Goal: Task Accomplishment & Management: Manage account settings

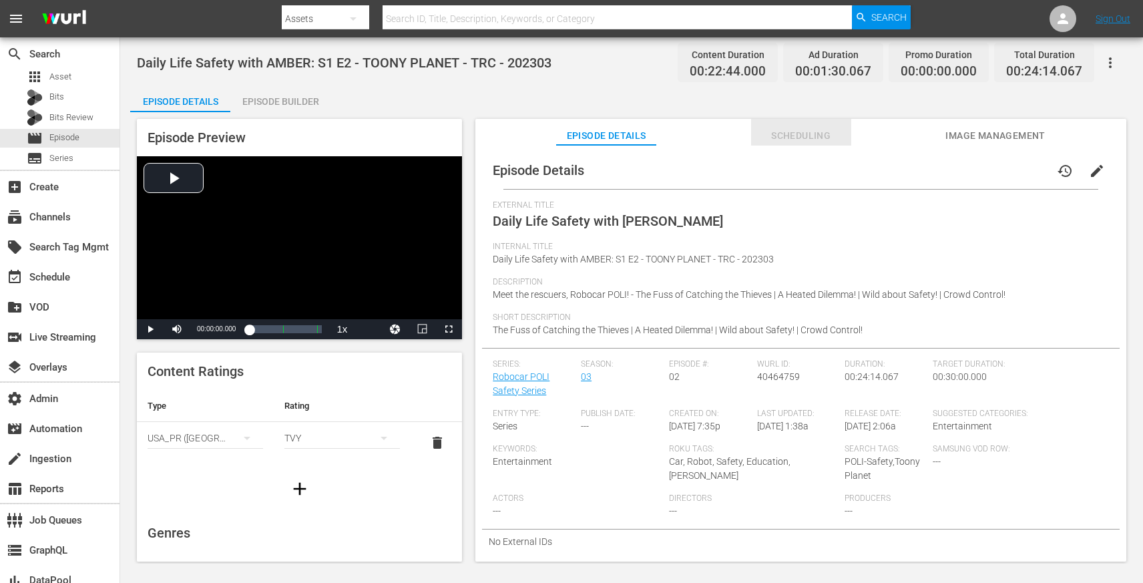
click at [778, 130] on span "Scheduling" at bounding box center [801, 136] width 100 height 17
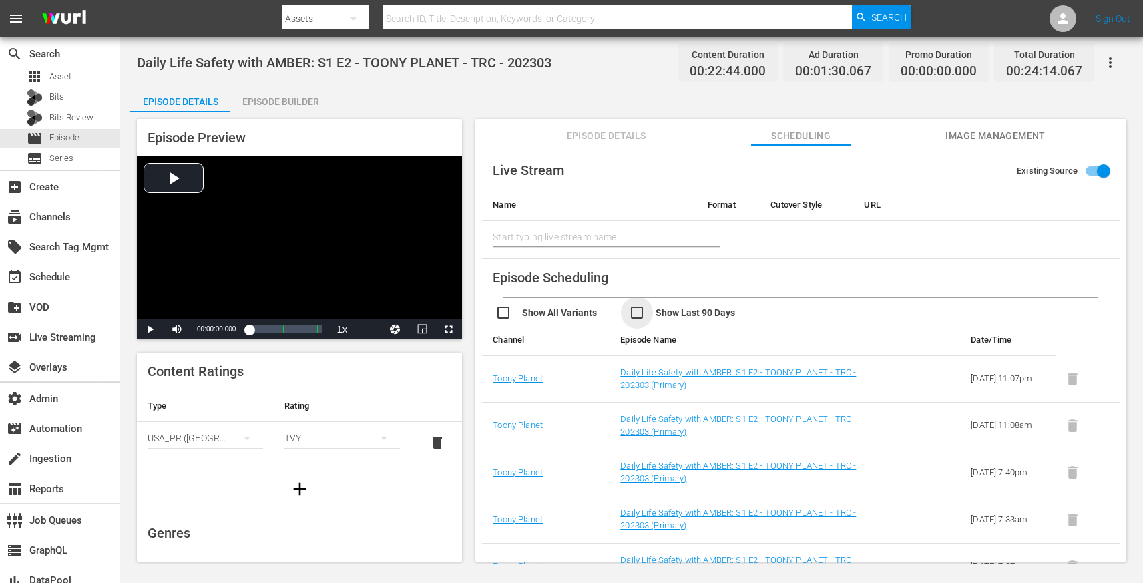
click at [634, 313] on input "checkbox" at bounding box center [696, 313] width 134 height 19
click at [639, 310] on input "checkbox" at bounding box center [696, 313] width 134 height 19
checkbox input "false"
click at [508, 312] on input "checkbox" at bounding box center [562, 313] width 134 height 19
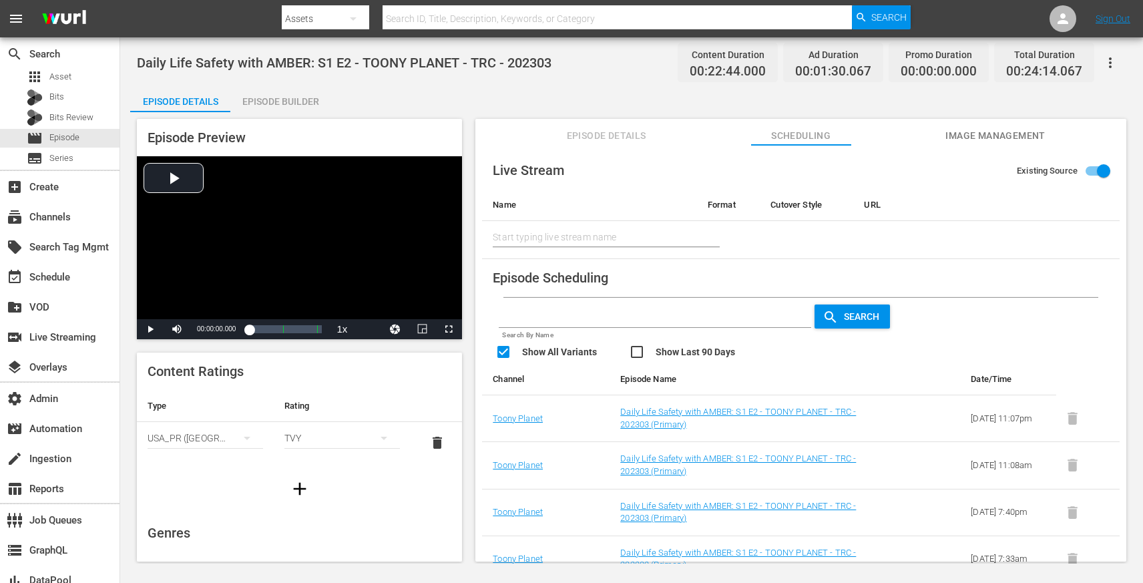
click at [505, 353] on input "checkbox" at bounding box center [562, 353] width 134 height 19
checkbox input "false"
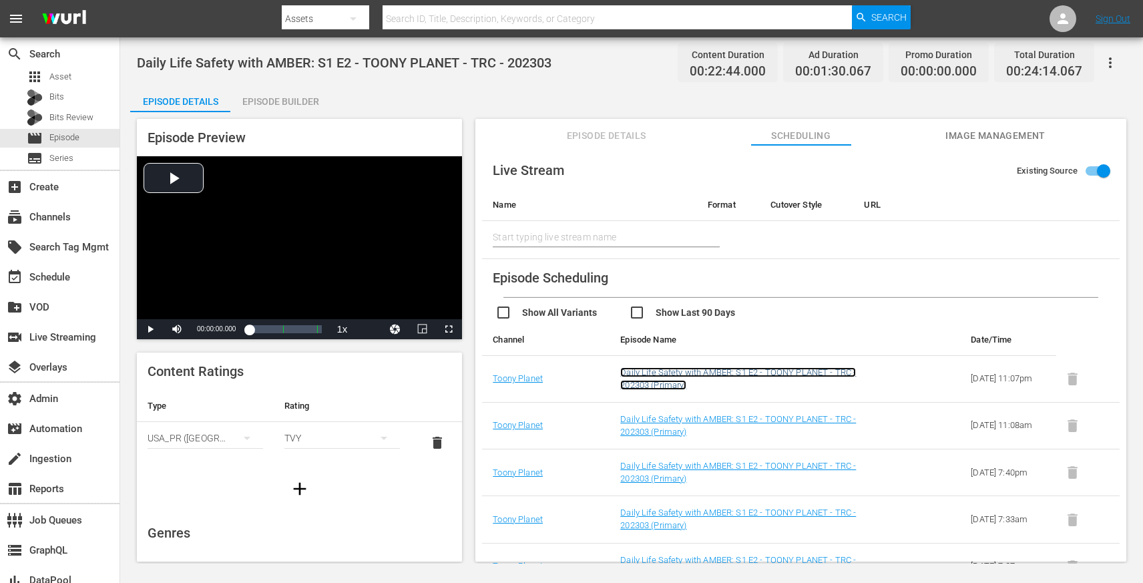
click at [640, 380] on link "Daily Life Safety with AMBER: S1 E2 - TOONY PLANET - TRC - 202303 (Primary)" at bounding box center [738, 378] width 236 height 23
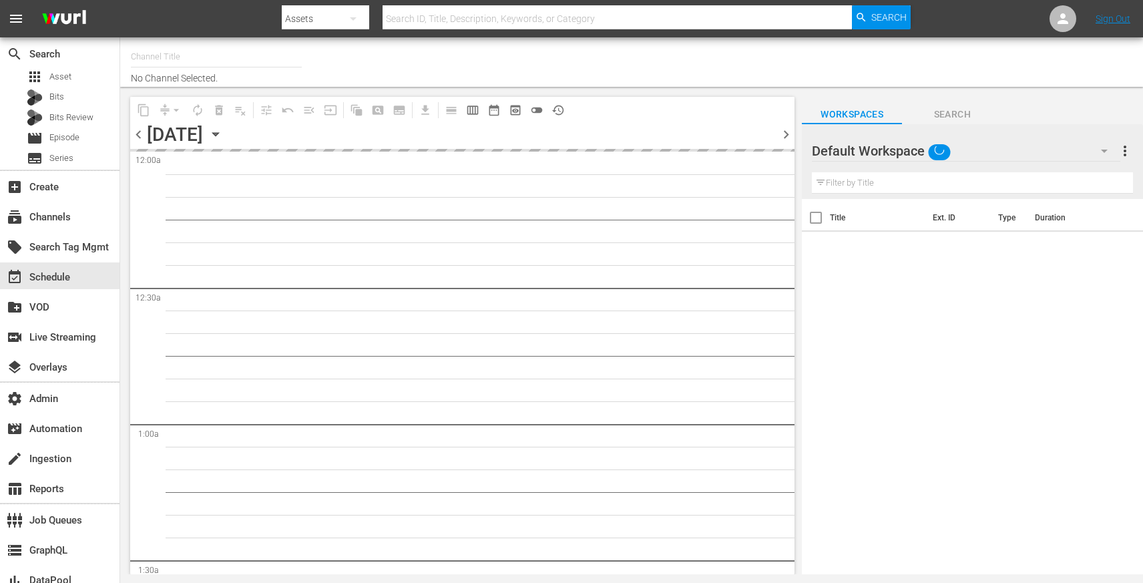
type input "Toony Planet (841)"
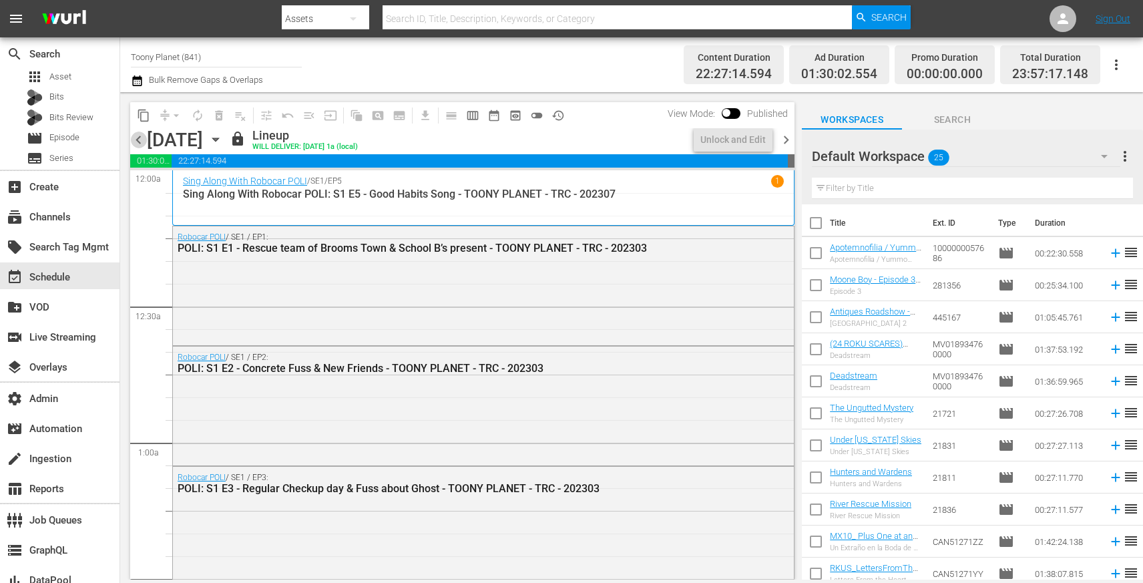
click at [144, 139] on span "chevron_left" at bounding box center [138, 140] width 17 height 17
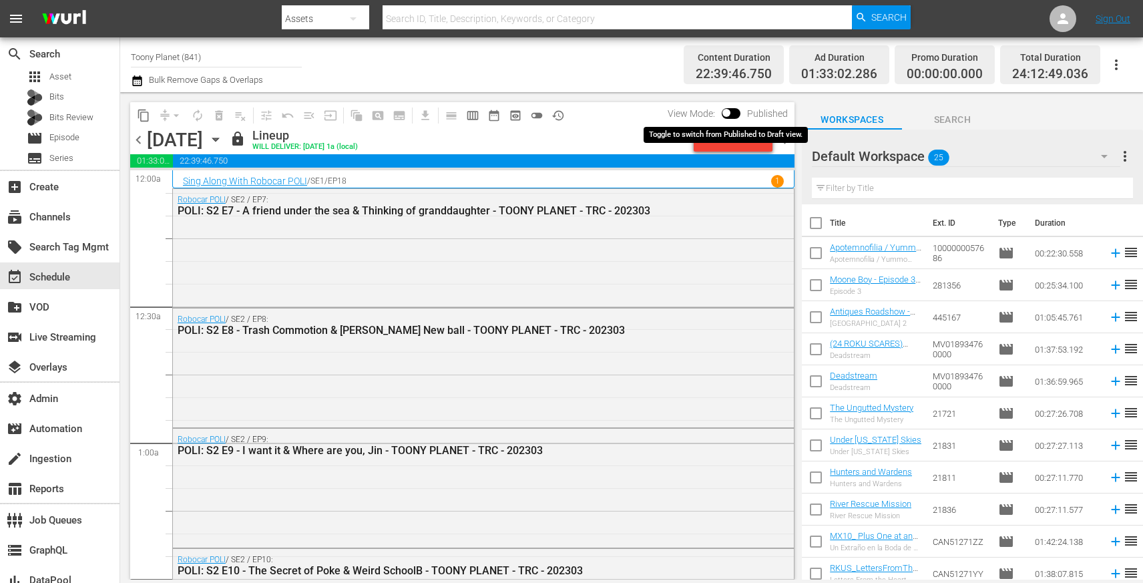
click at [733, 115] on input "checkbox" at bounding box center [726, 115] width 28 height 9
checkbox input "true"
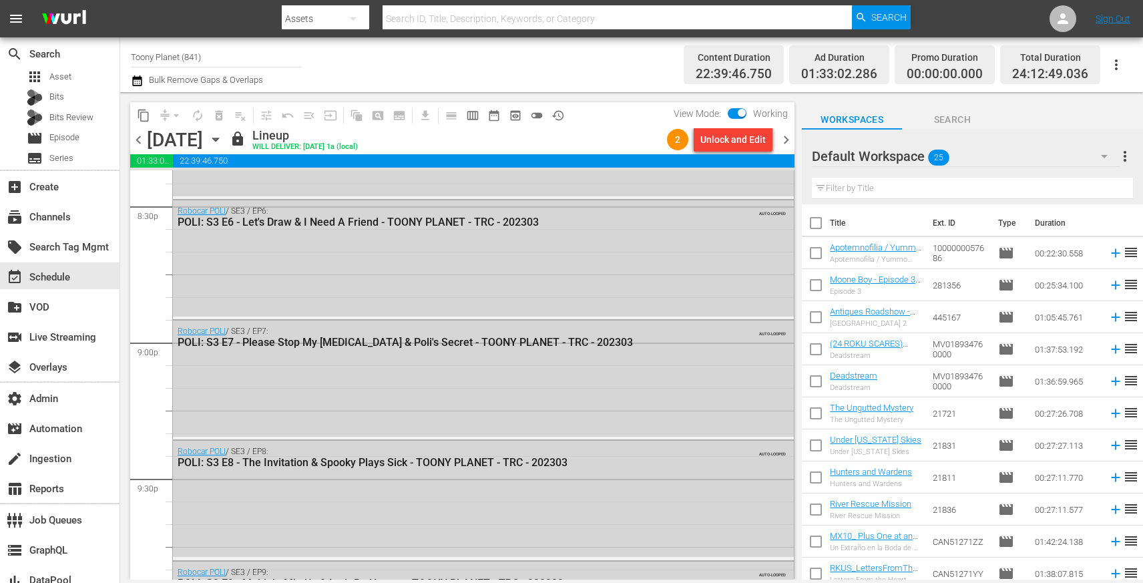
scroll to position [6204, 0]
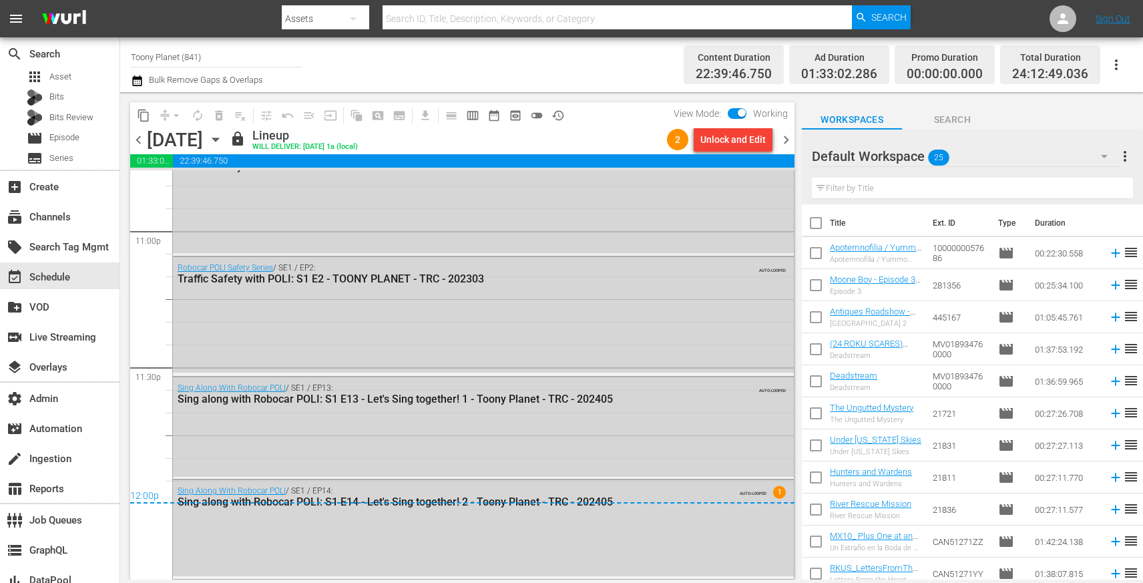
click at [790, 139] on span "chevron_right" at bounding box center [786, 140] width 17 height 17
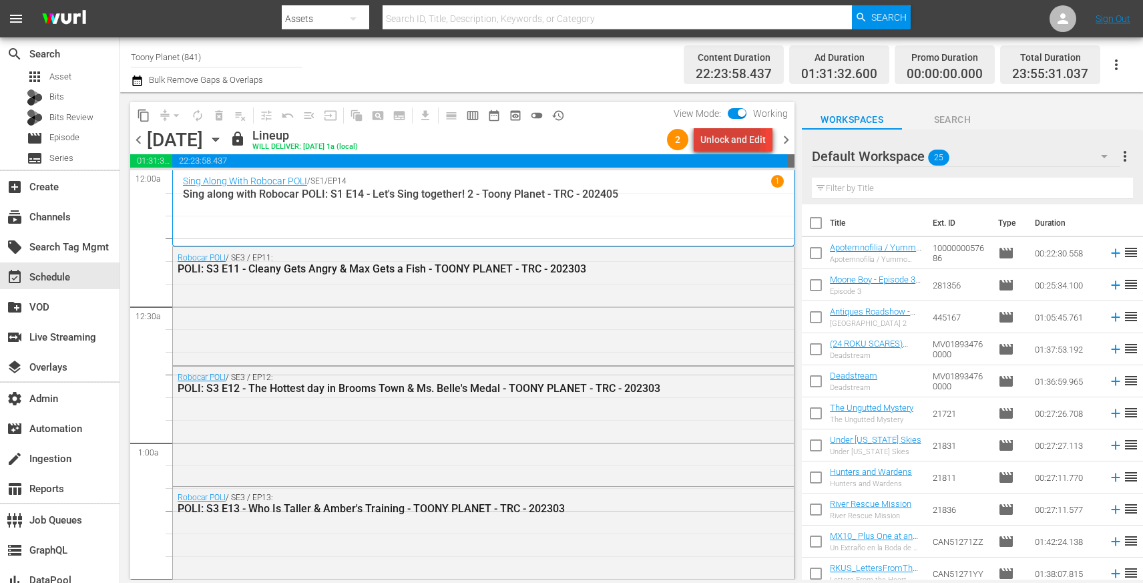
click at [725, 138] on div "Unlock and Edit" at bounding box center [732, 140] width 65 height 24
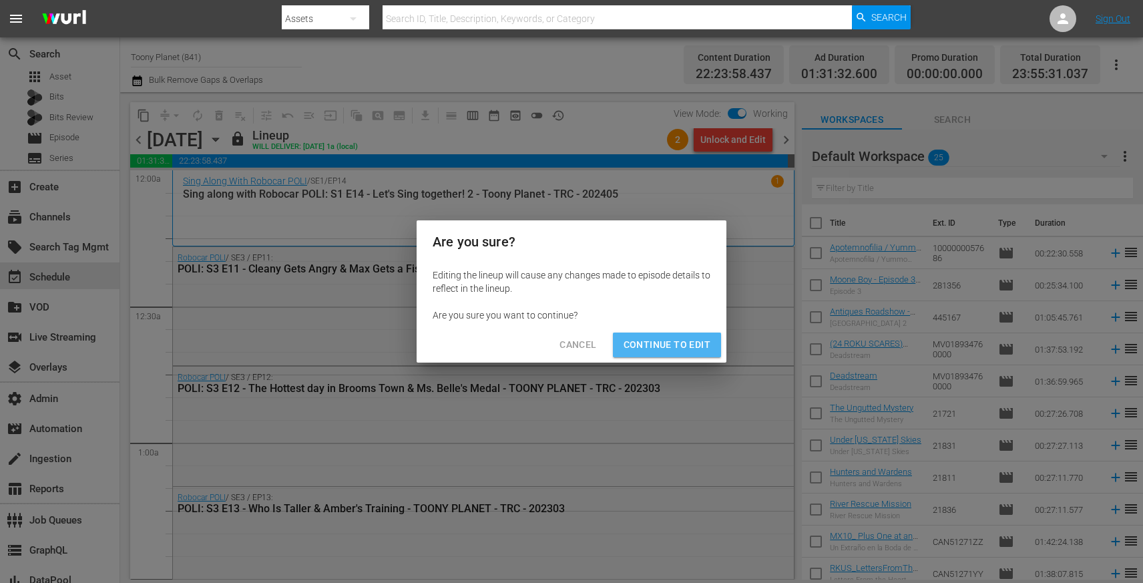
click at [692, 335] on button "Continue to Edit" at bounding box center [667, 344] width 108 height 25
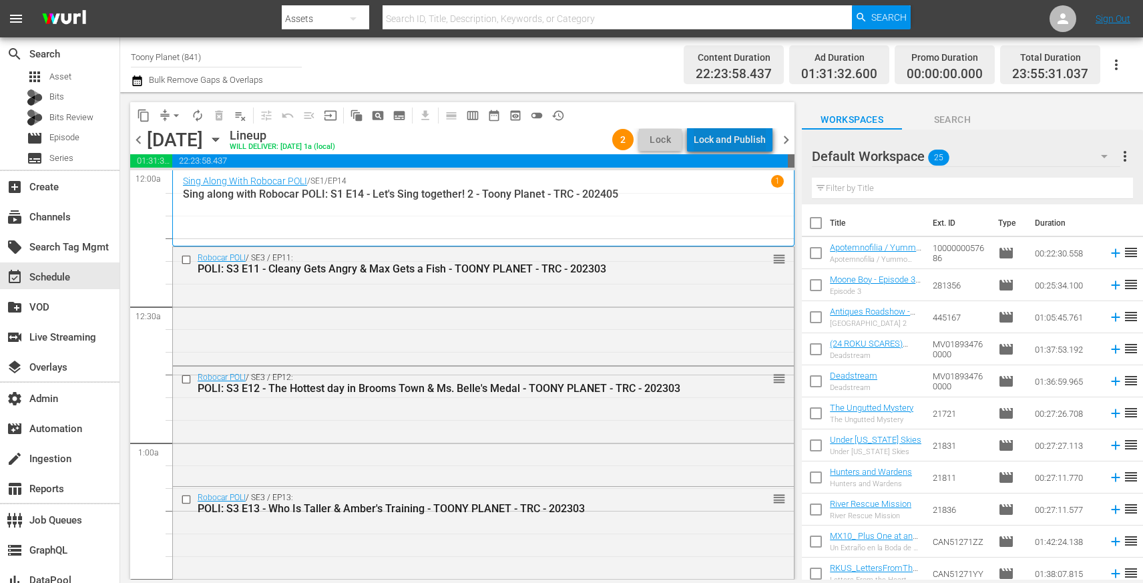
click at [743, 145] on div "Lock and Publish" at bounding box center [730, 140] width 72 height 24
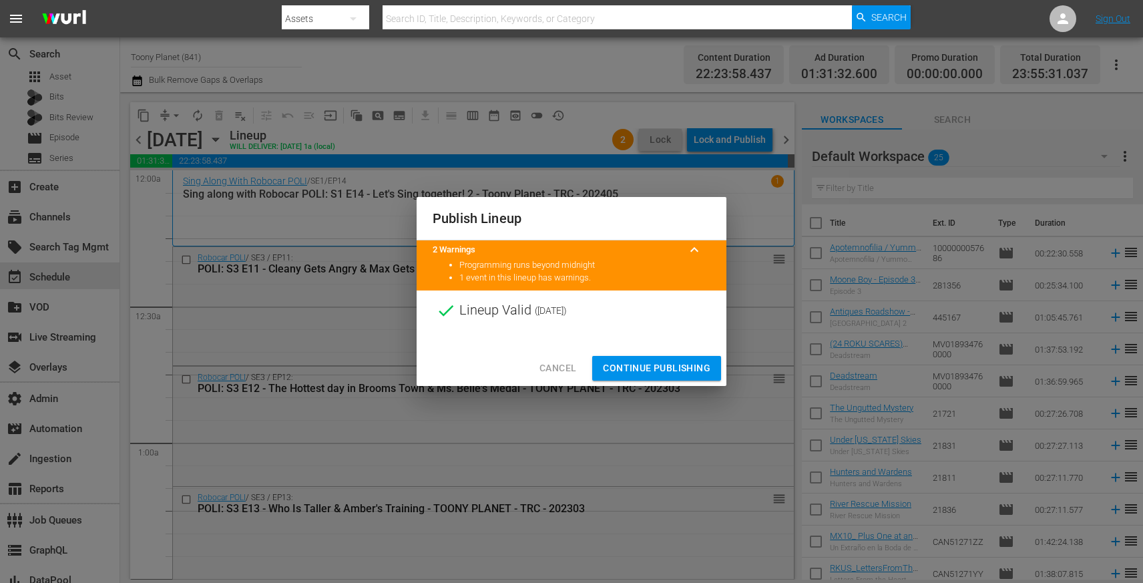
click at [689, 361] on span "Continue Publishing" at bounding box center [656, 368] width 107 height 17
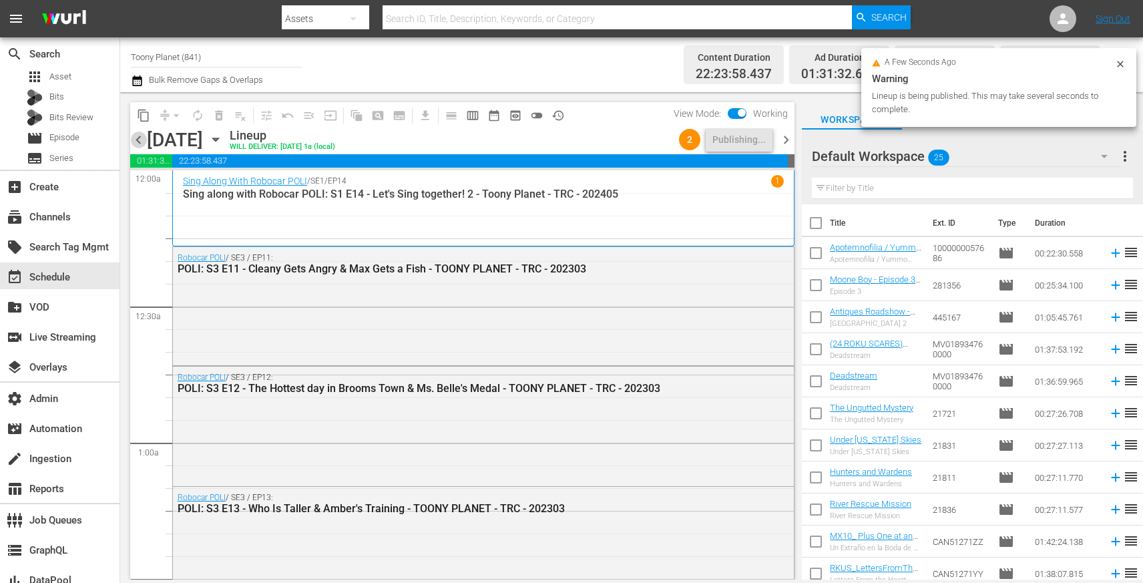
click at [144, 143] on span "chevron_left" at bounding box center [138, 140] width 17 height 17
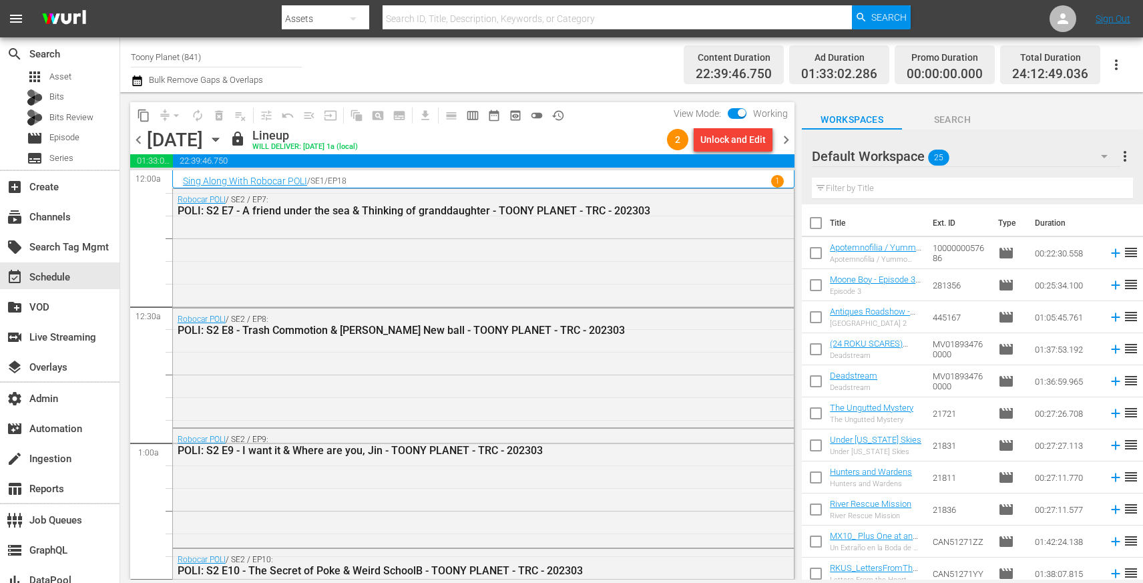
click at [730, 142] on div "Unlock and Edit" at bounding box center [732, 140] width 65 height 24
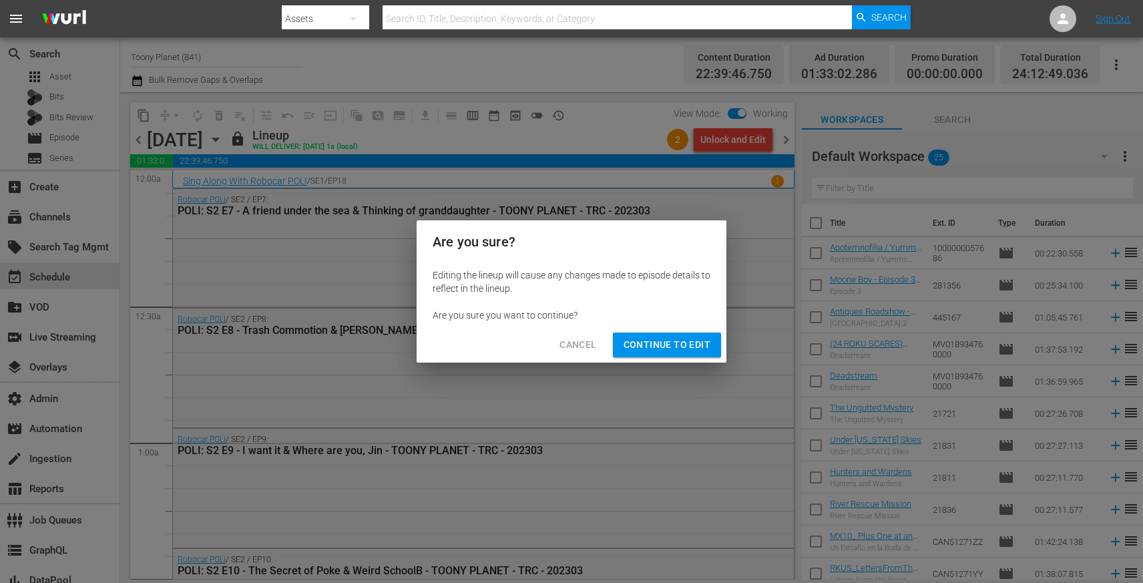
click at [671, 340] on span "Continue to Edit" at bounding box center [667, 344] width 87 height 17
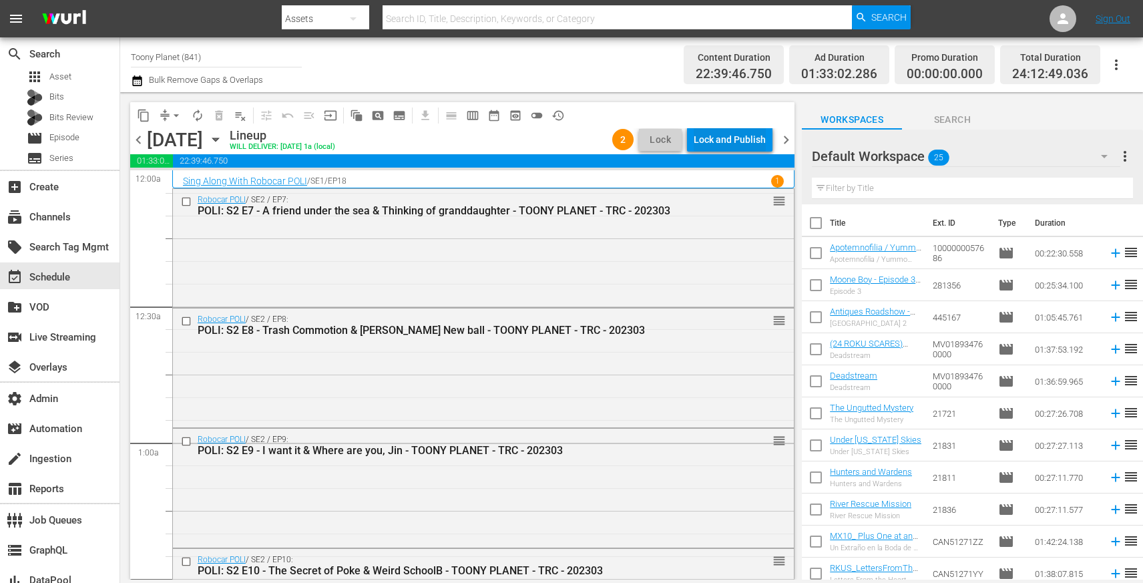
click at [745, 142] on div "Lock and Publish" at bounding box center [730, 140] width 72 height 24
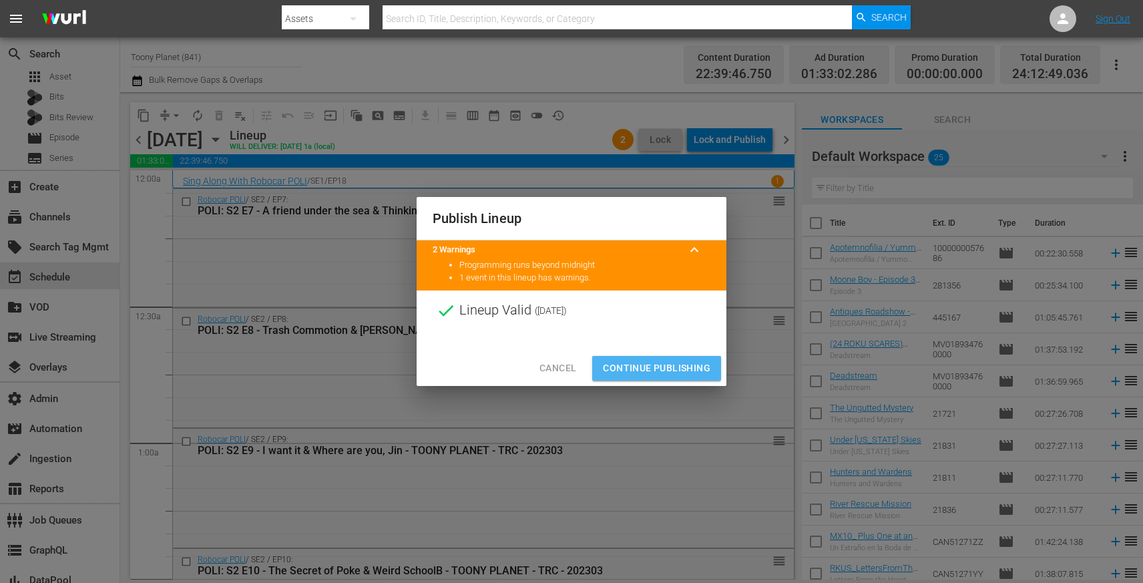
click at [666, 362] on span "Continue Publishing" at bounding box center [656, 368] width 107 height 17
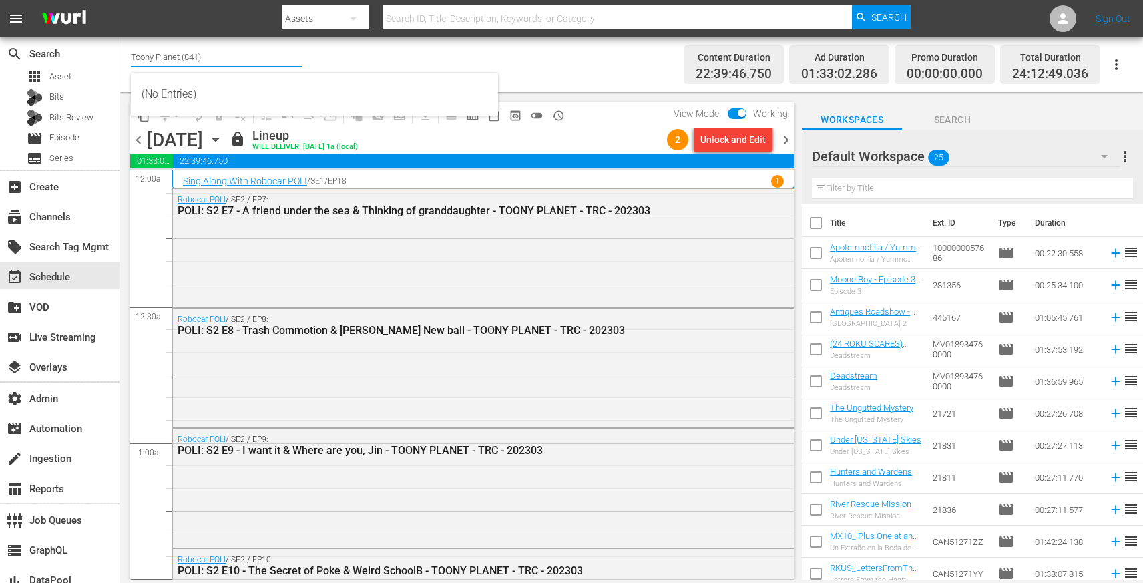
click at [273, 61] on input "Toony Planet (841)" at bounding box center [216, 57] width 171 height 32
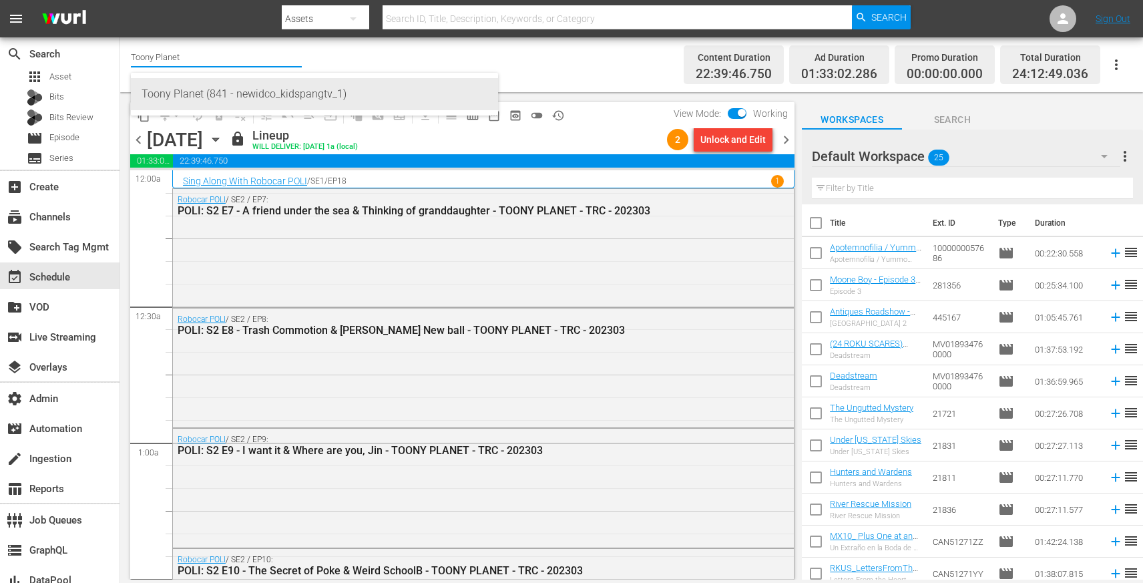
click at [314, 86] on div "Toony Planet (841 - newidco_kidspangtv_1)" at bounding box center [315, 94] width 346 height 32
type input "Toony Planet (841 - newidco_kidspangtv_1)"
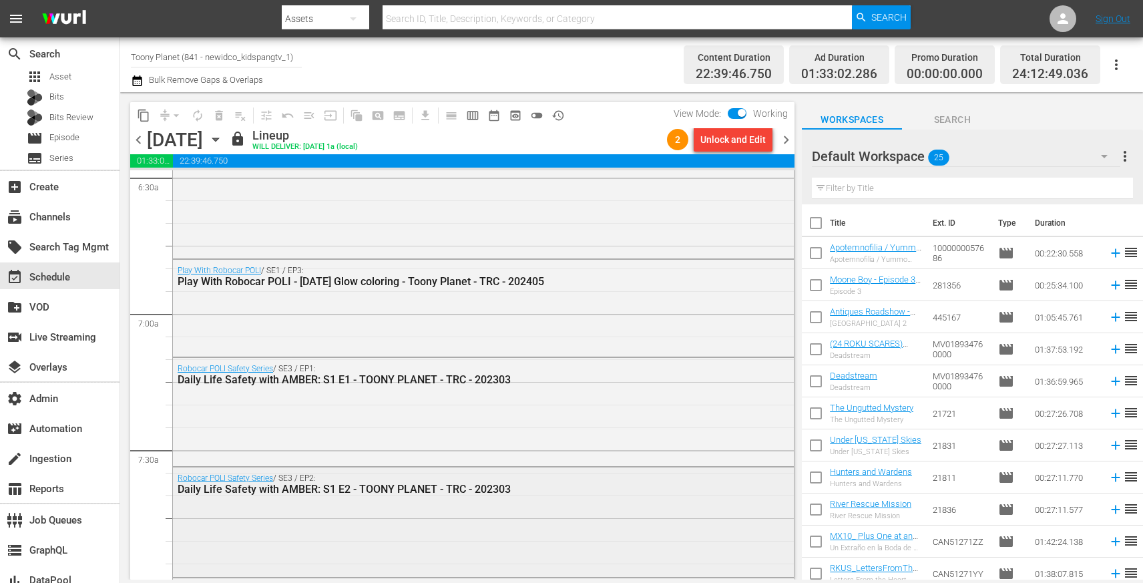
scroll to position [1753, 0]
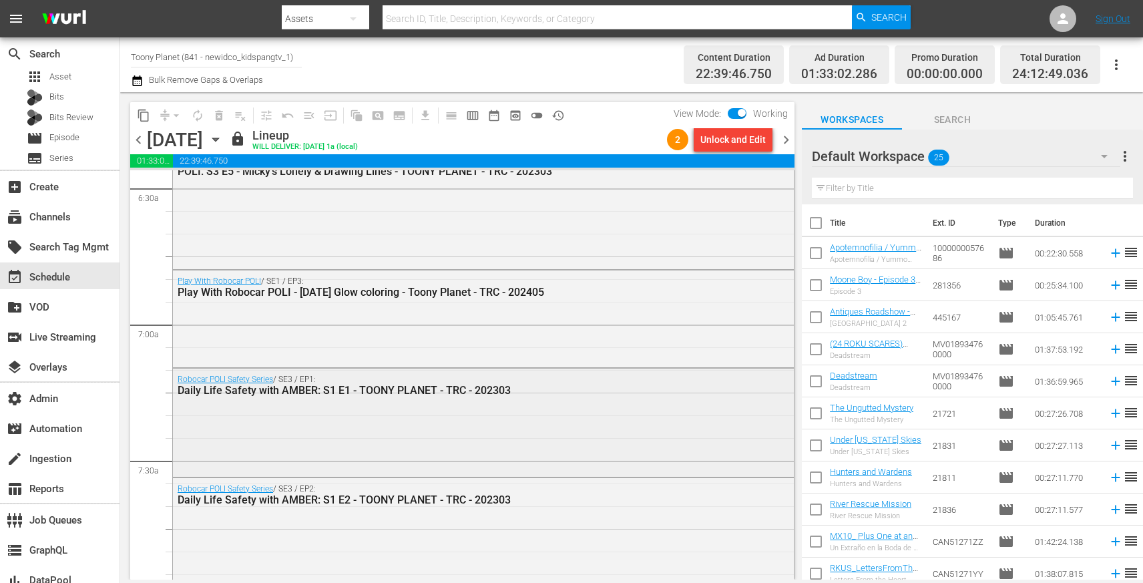
click at [561, 437] on div "Robocar POLI Safety Series / SE3 / EP1: Daily Life Safety with AMBER: S1 E1 - T…" at bounding box center [483, 422] width 621 height 106
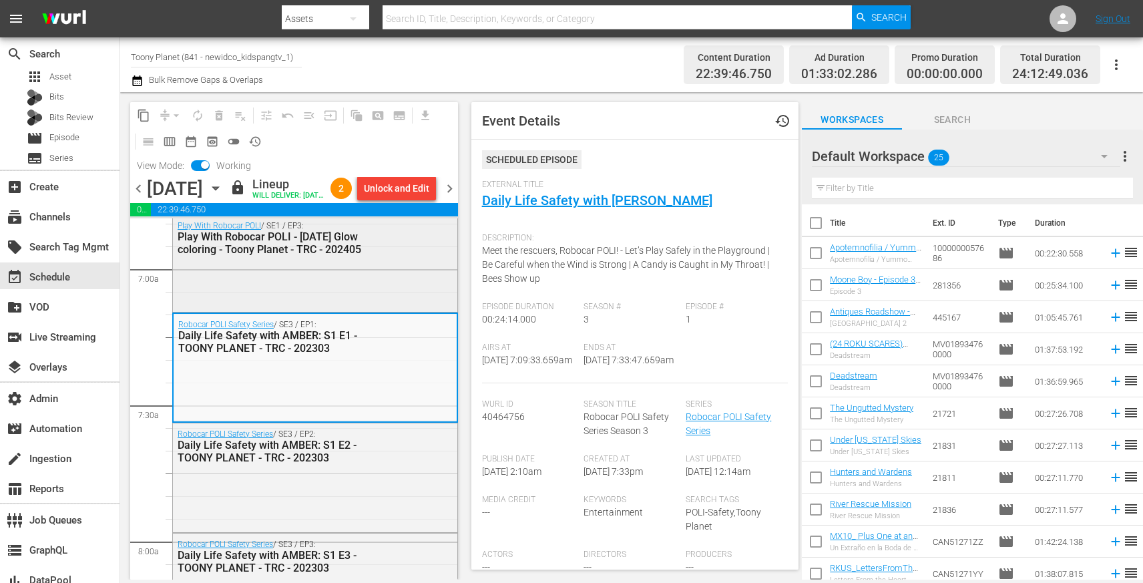
scroll to position [1869, 0]
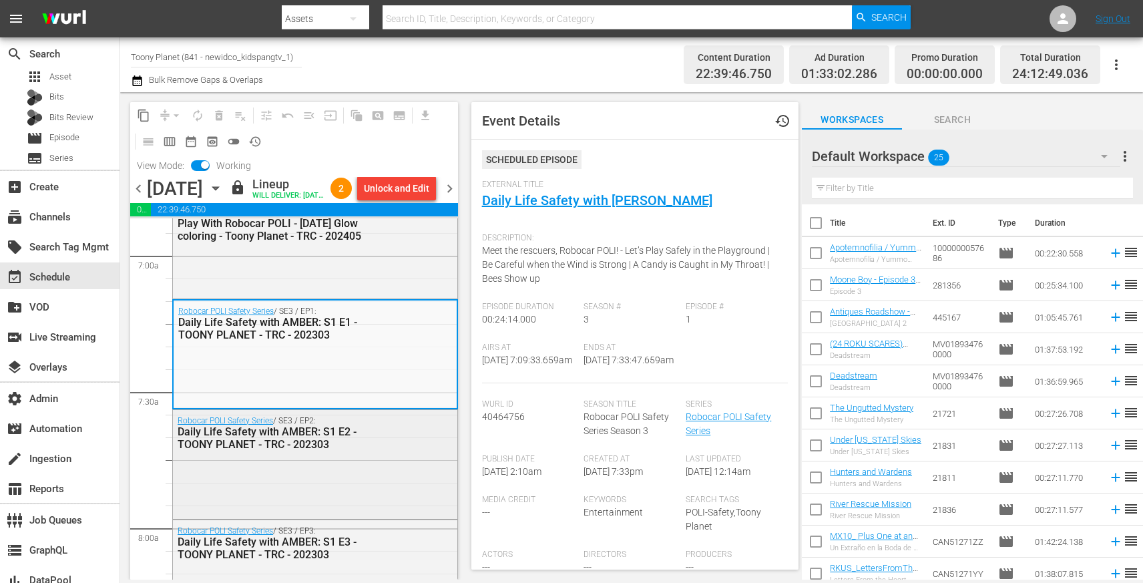
click at [349, 483] on div "Robocar POLI Safety Series / SE3 / EP2: Daily Life Safety with AMBER: S1 E2 - T…" at bounding box center [315, 463] width 284 height 106
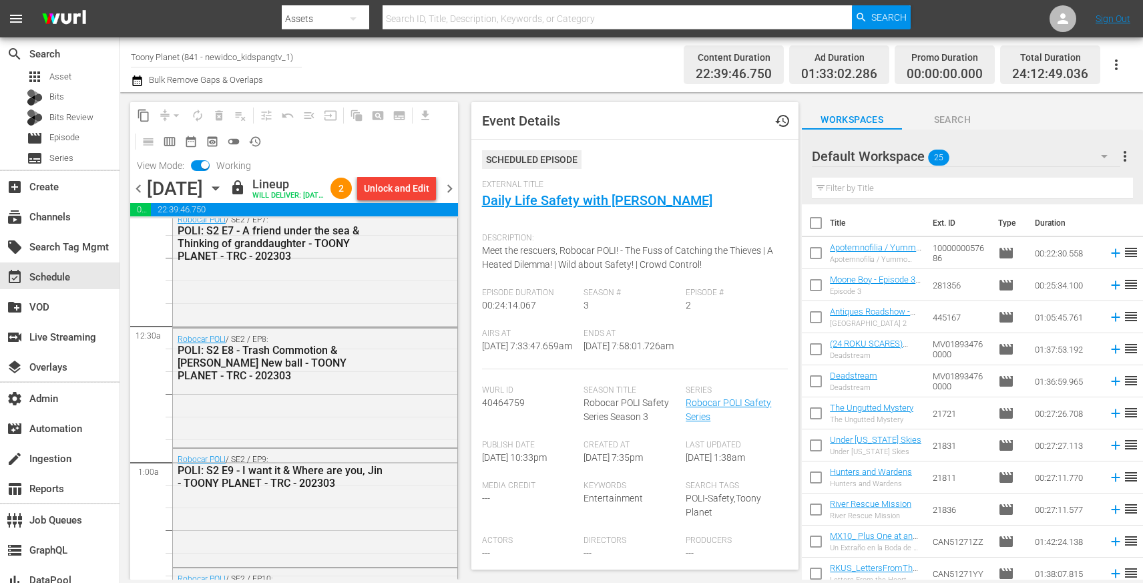
scroll to position [0, 0]
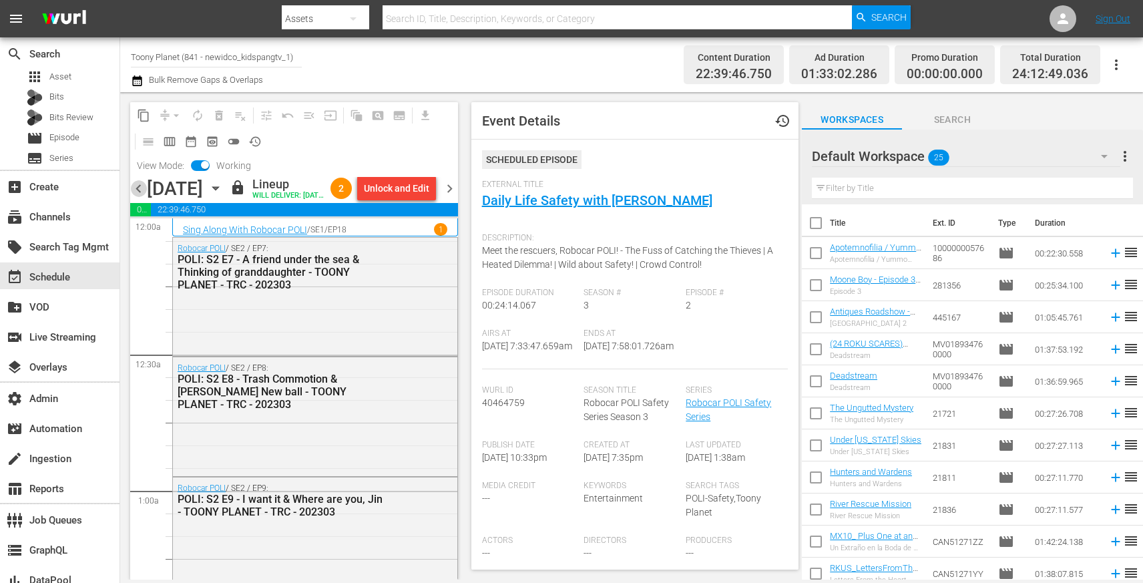
click at [142, 196] on span "chevron_left" at bounding box center [138, 188] width 17 height 17
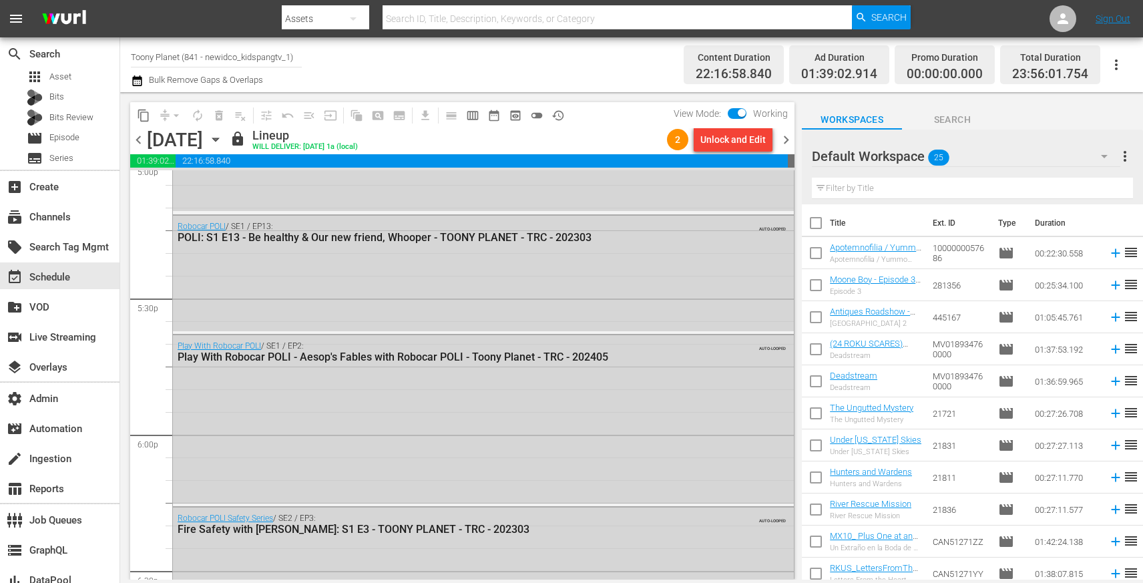
scroll to position [4635, 0]
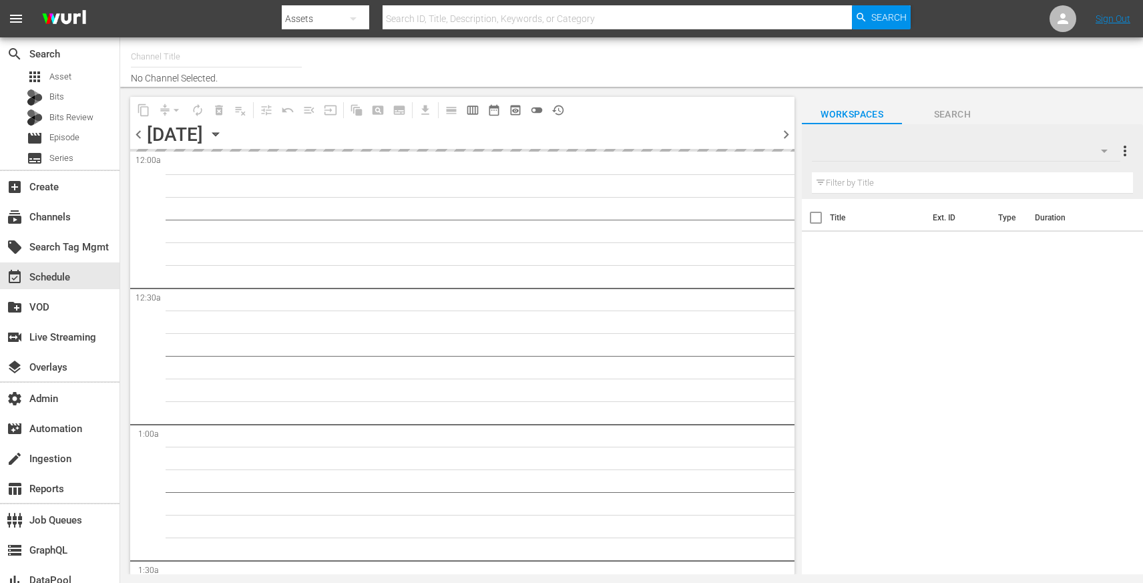
type input "Toony Planet (841)"
